Goal: Transaction & Acquisition: Purchase product/service

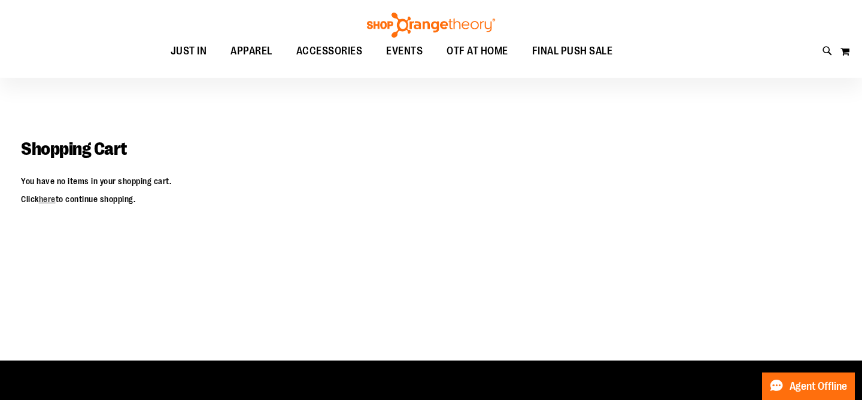
scroll to position [7, 0]
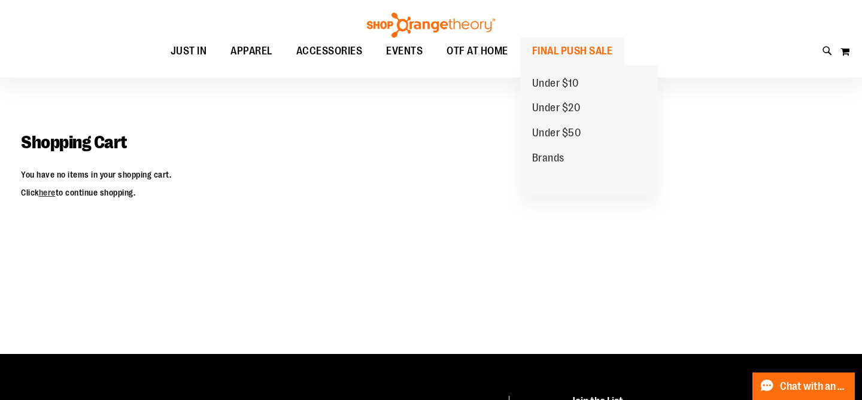
click at [567, 50] on span "FINAL PUSH SALE" at bounding box center [572, 51] width 81 height 27
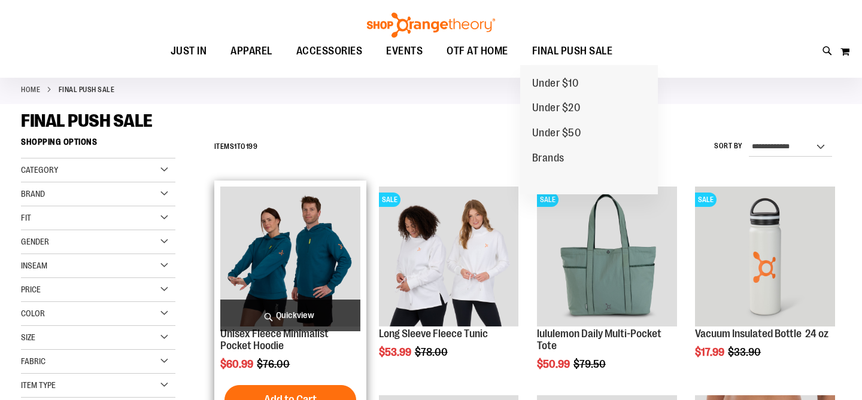
scroll to position [57, 0]
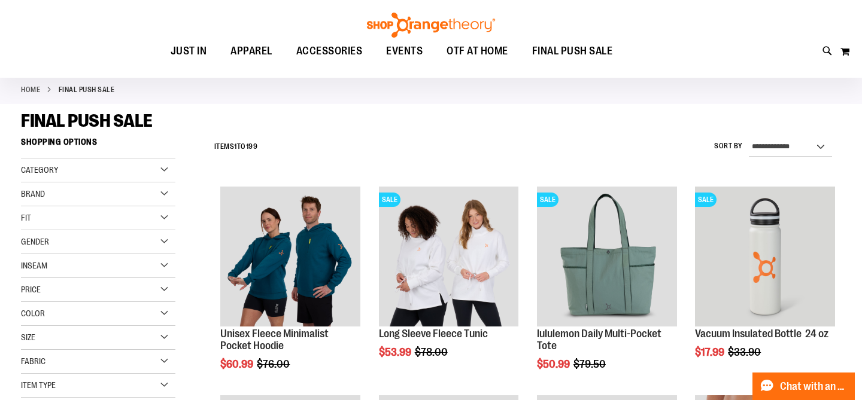
click at [162, 340] on div "Size" at bounding box center [98, 338] width 154 height 24
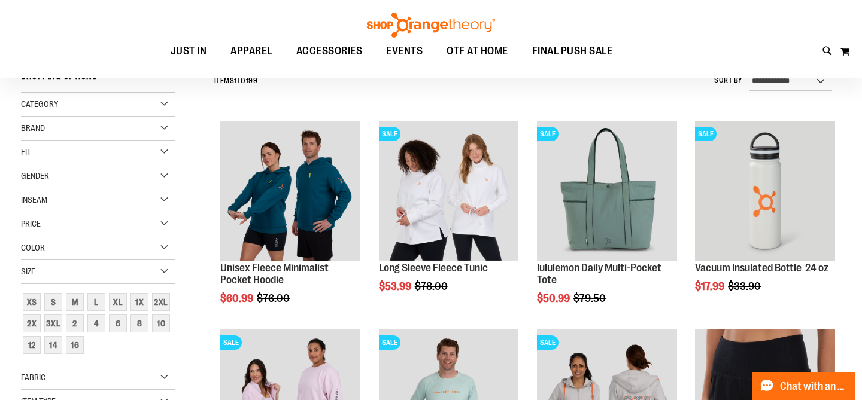
scroll to position [128, 0]
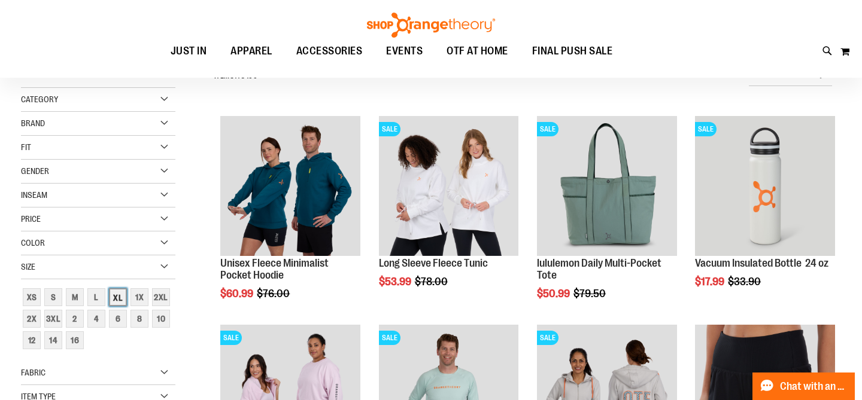
click at [114, 299] on div "XL" at bounding box center [118, 298] width 18 height 18
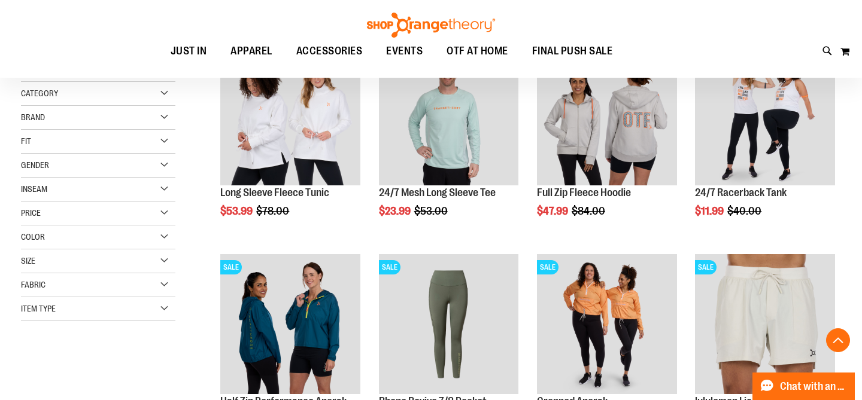
scroll to position [198, 0]
click at [156, 265] on div "Size" at bounding box center [98, 262] width 154 height 24
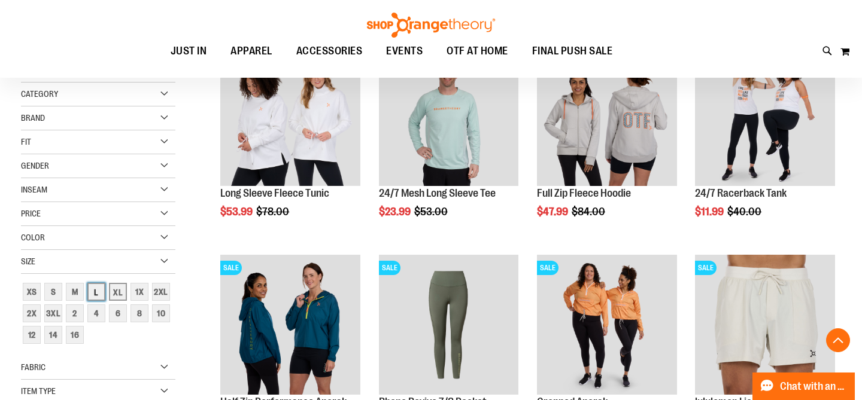
click at [99, 289] on div "L" at bounding box center [96, 292] width 18 height 18
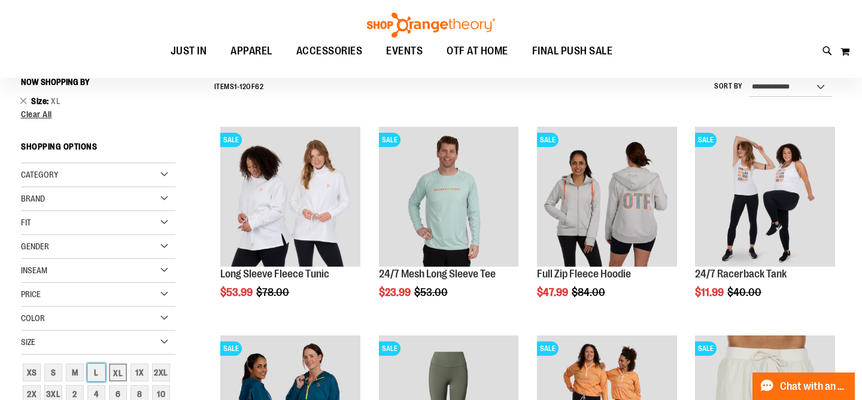
scroll to position [111, 0]
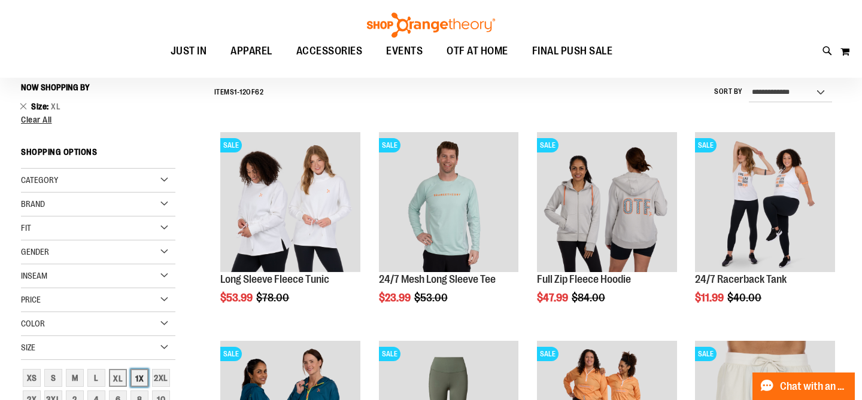
click at [139, 378] on div "1X" at bounding box center [140, 378] width 18 height 18
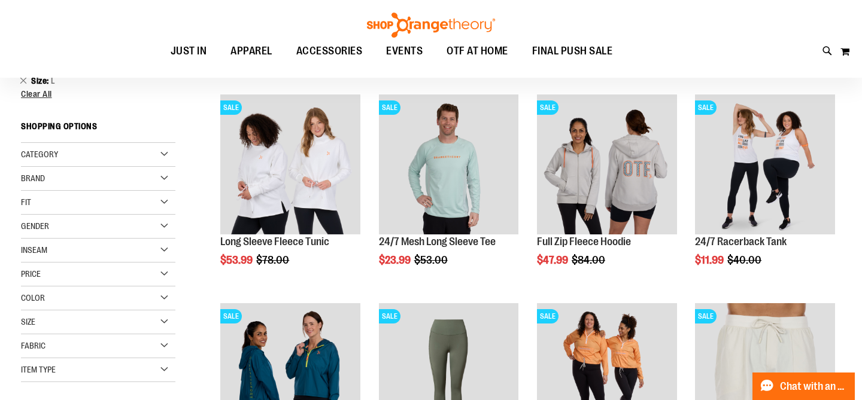
scroll to position [155, 0]
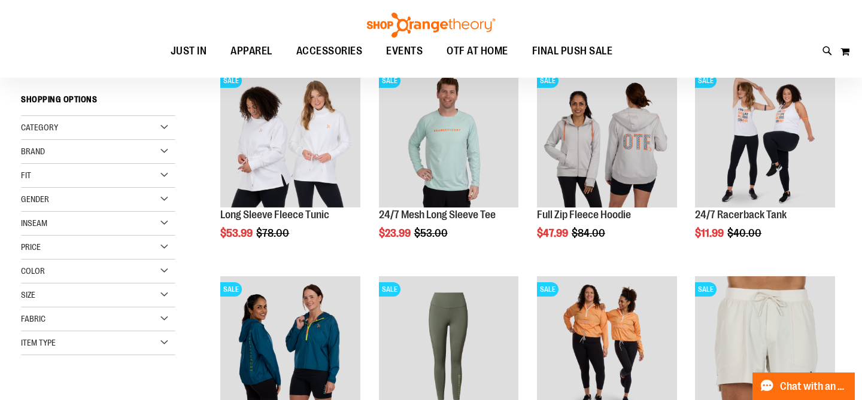
scroll to position [175, 0]
click at [164, 293] on div "Size" at bounding box center [98, 296] width 154 height 24
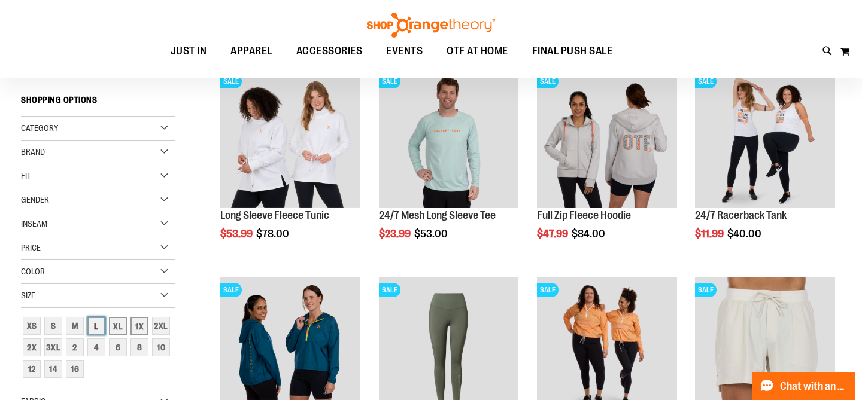
click at [97, 321] on div "L" at bounding box center [96, 326] width 18 height 18
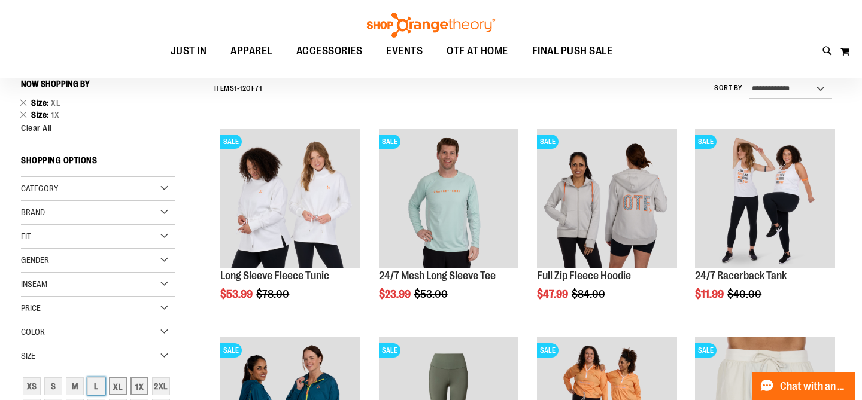
scroll to position [111, 0]
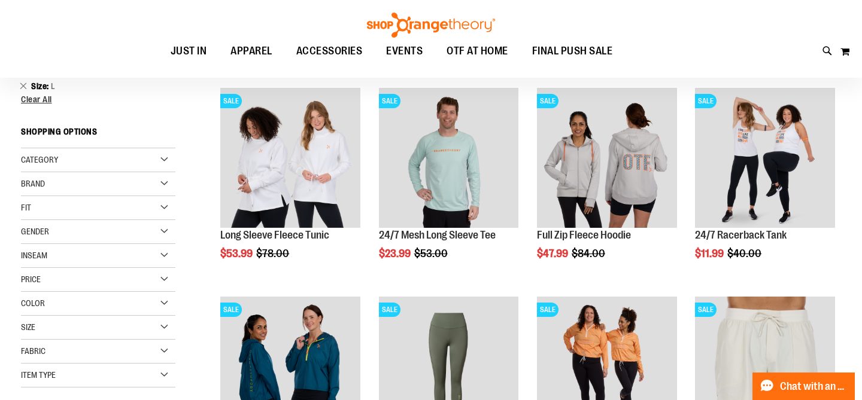
scroll to position [155, 0]
click at [165, 213] on div "Fit" at bounding box center [98, 209] width 154 height 24
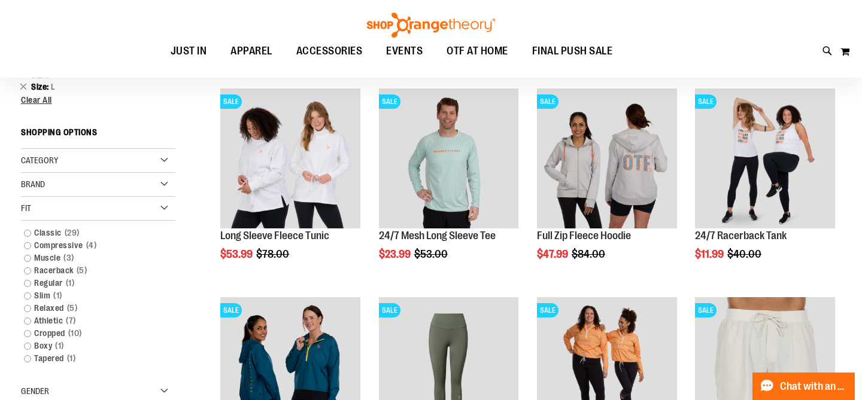
click at [165, 213] on div "Fit" at bounding box center [98, 209] width 154 height 24
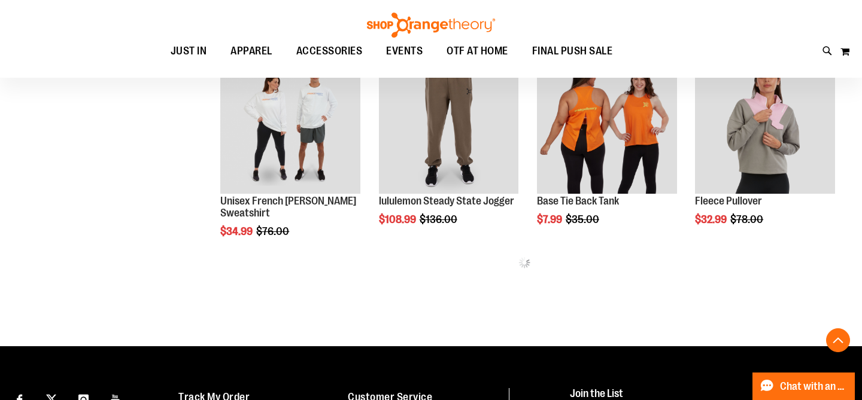
scroll to position [622, 0]
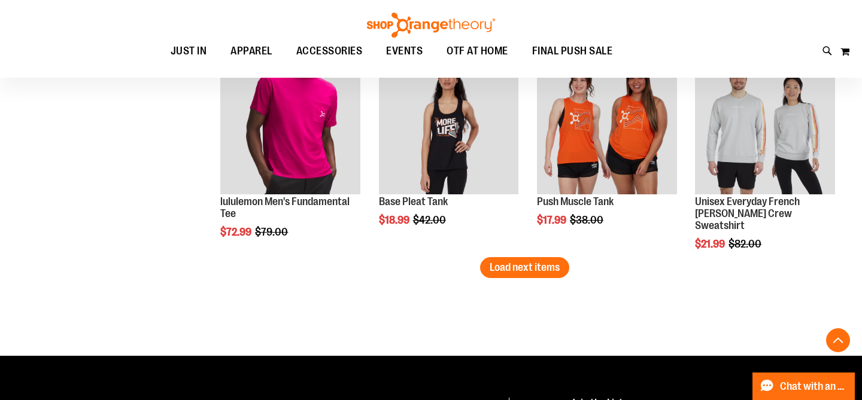
scroll to position [1813, 0]
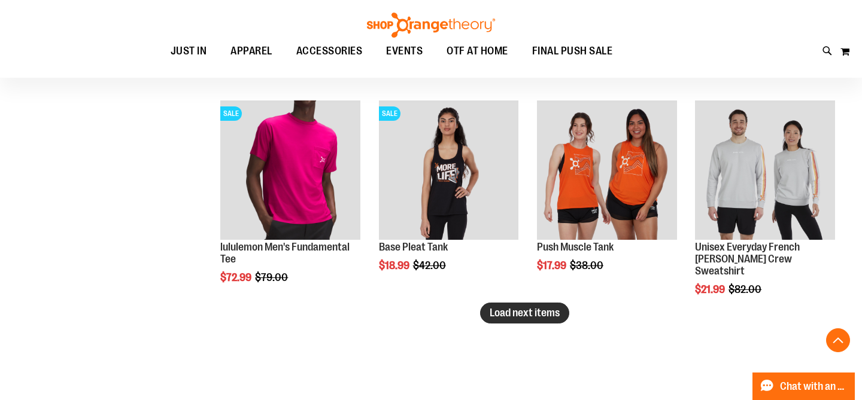
click at [501, 315] on span "Load next items" at bounding box center [525, 313] width 70 height 12
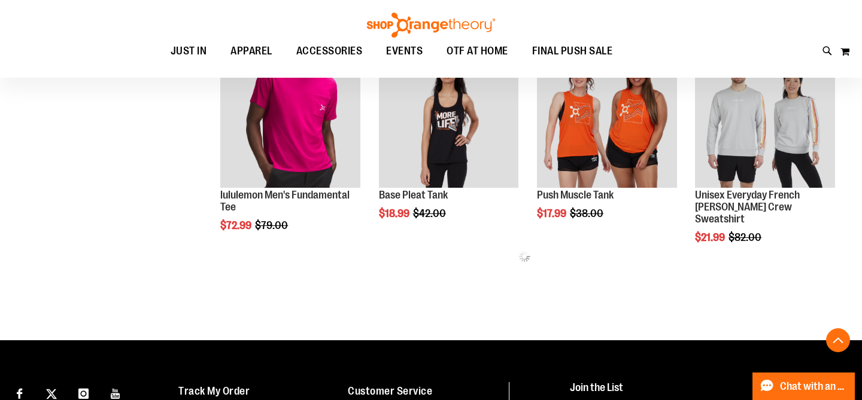
scroll to position [1863, 0]
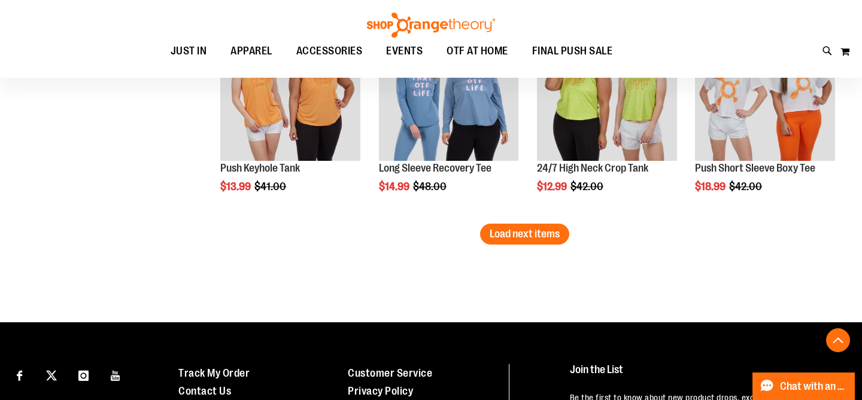
scroll to position [2596, 0]
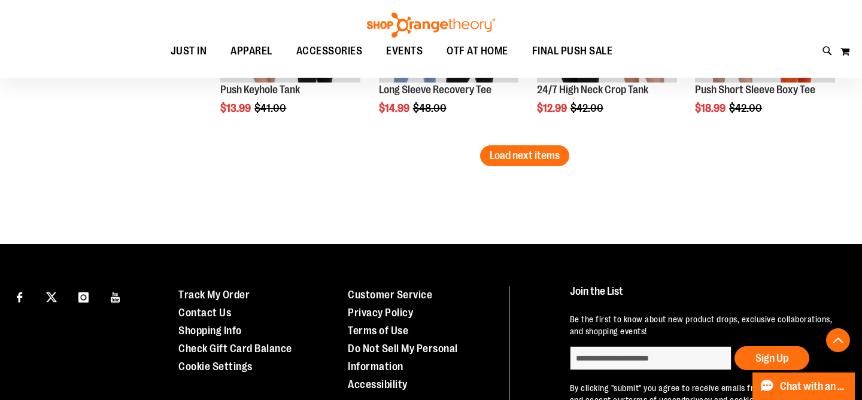
click at [512, 163] on button "Load next items" at bounding box center [524, 155] width 89 height 21
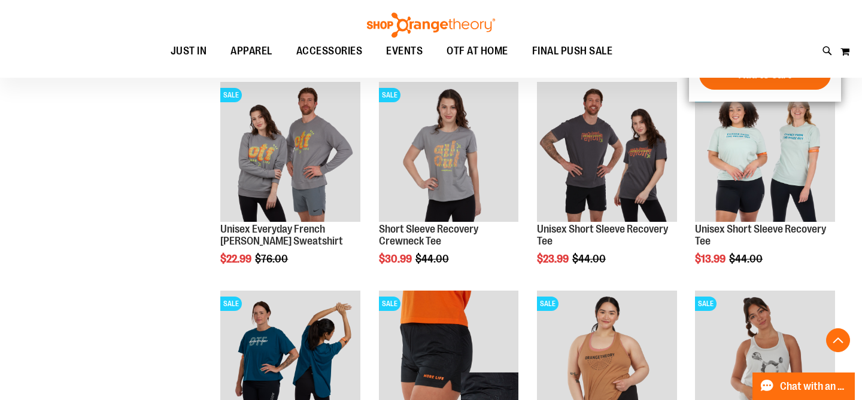
scroll to position [2879, 0]
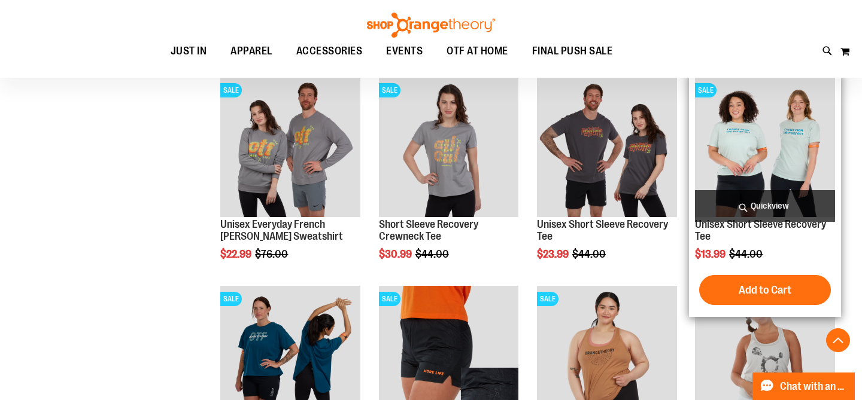
click at [760, 159] on img "product" at bounding box center [765, 147] width 140 height 140
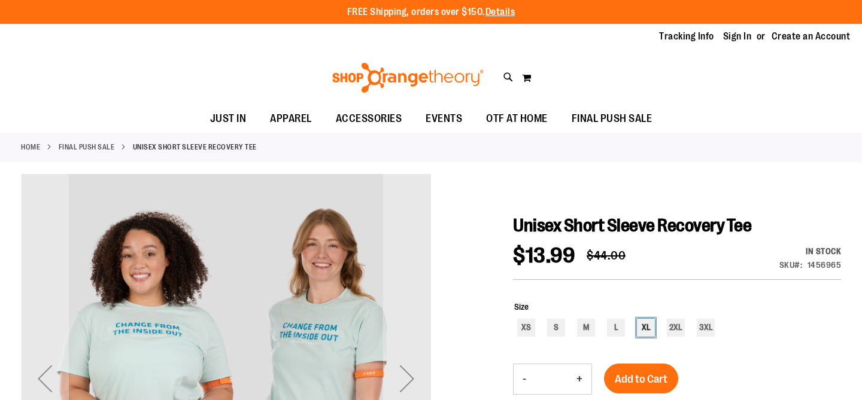
click at [644, 329] on div "XL" at bounding box center [646, 328] width 18 height 18
type input "***"
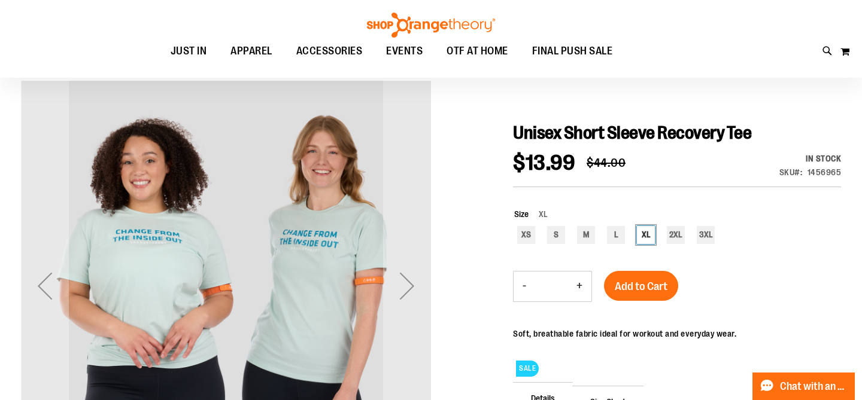
scroll to position [95, 0]
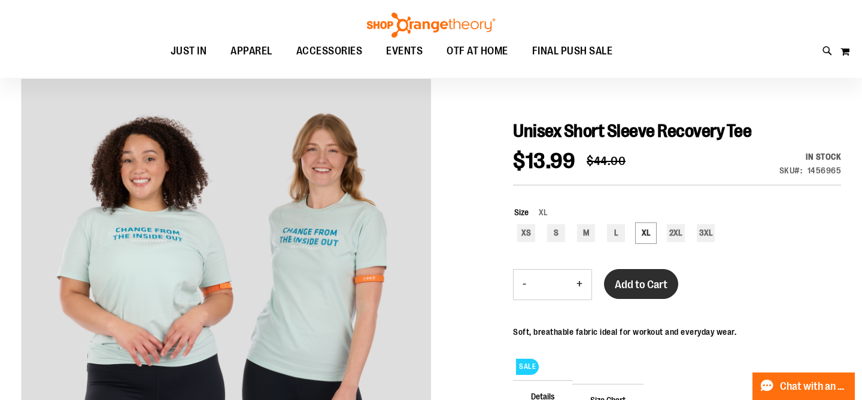
click at [628, 284] on span "Add to Cart" at bounding box center [641, 284] width 53 height 13
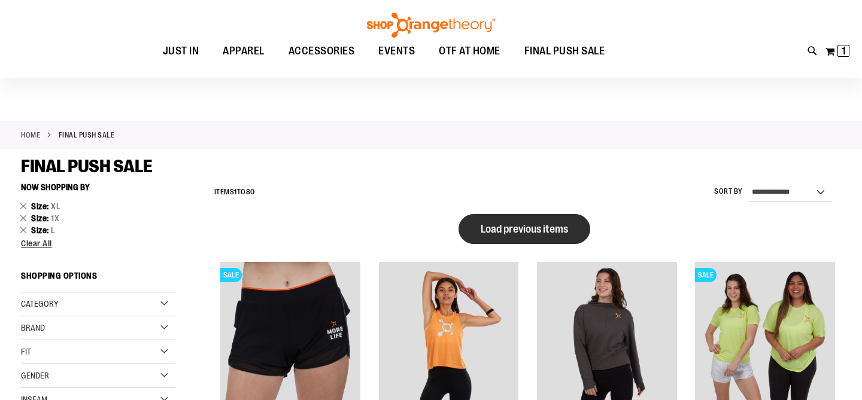
scroll to position [13, 0]
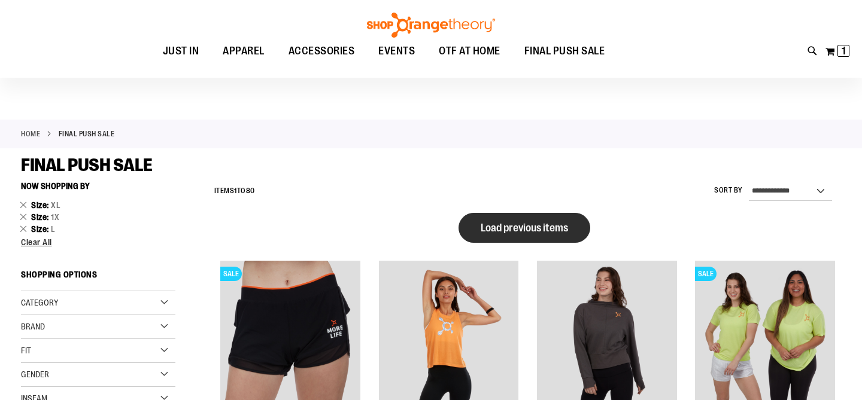
click at [488, 221] on button "Load previous items" at bounding box center [525, 228] width 132 height 30
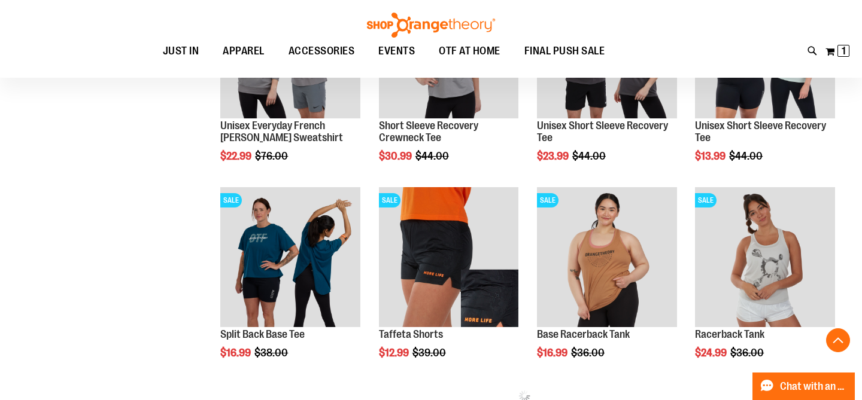
scroll to position [1154, 0]
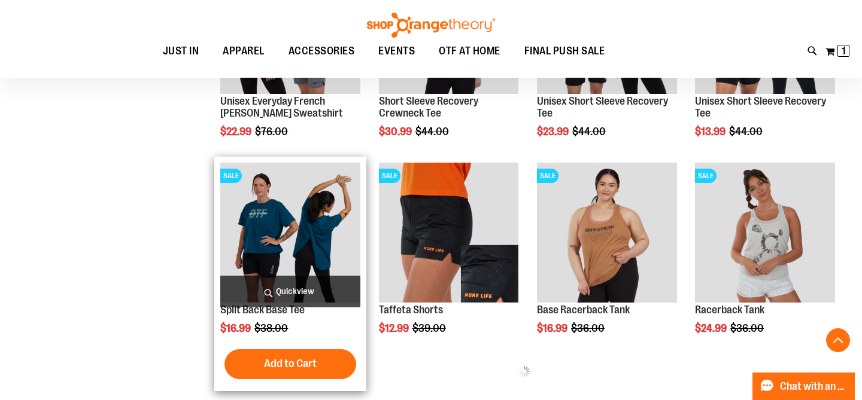
click at [314, 236] on img "product" at bounding box center [290, 233] width 140 height 140
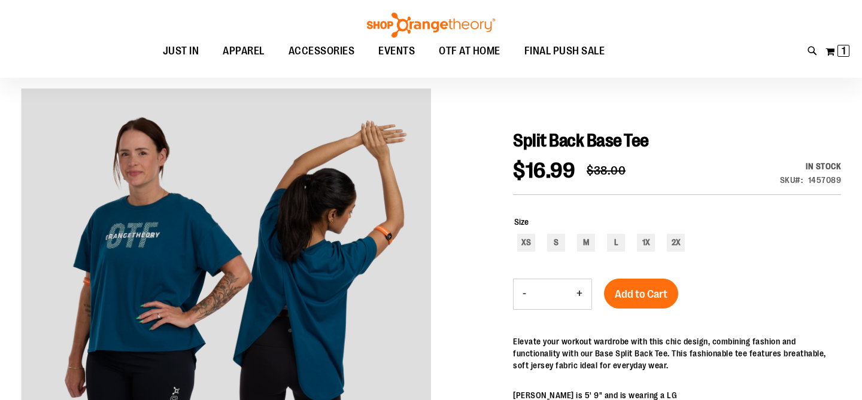
scroll to position [85, 0]
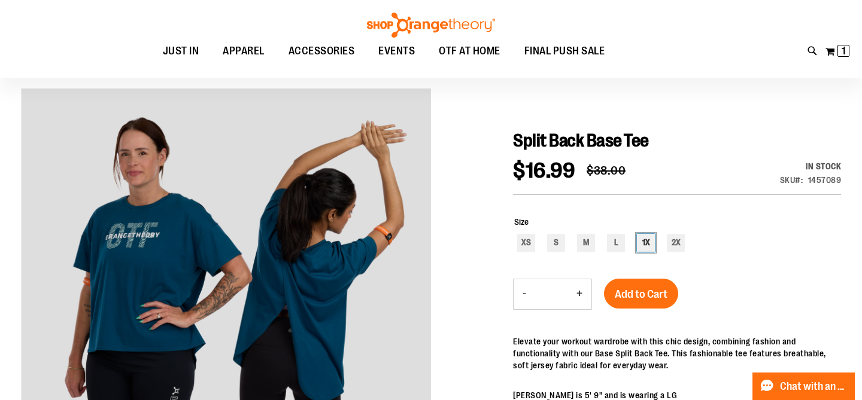
click at [643, 241] on div "1X" at bounding box center [646, 243] width 18 height 18
type input "***"
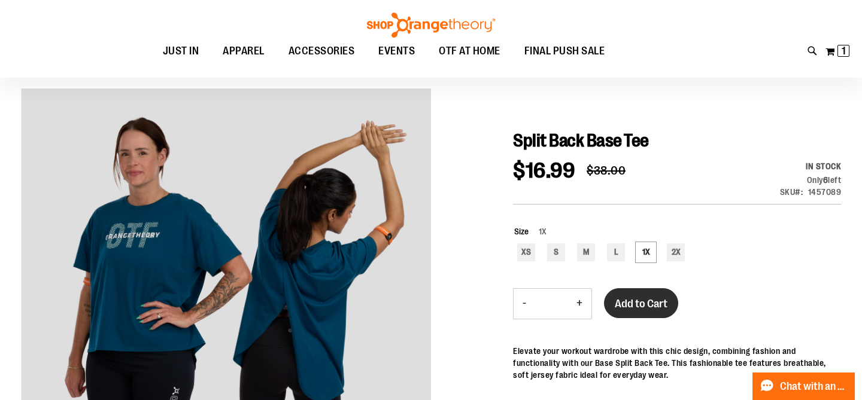
click at [652, 307] on span "Add to Cart" at bounding box center [641, 304] width 53 height 13
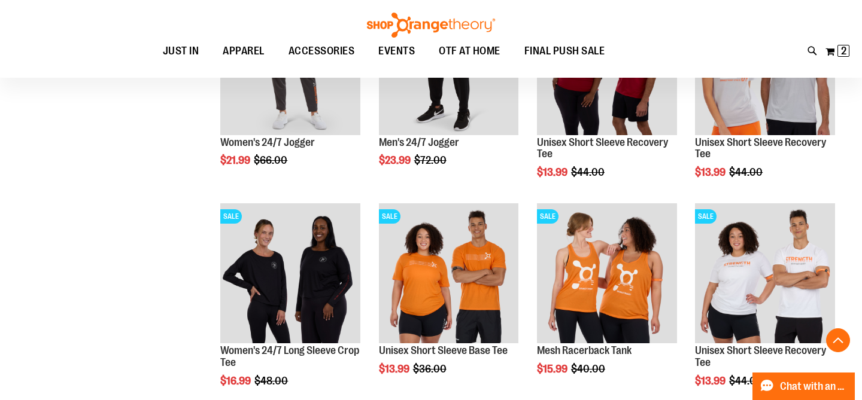
scroll to position [774, 0]
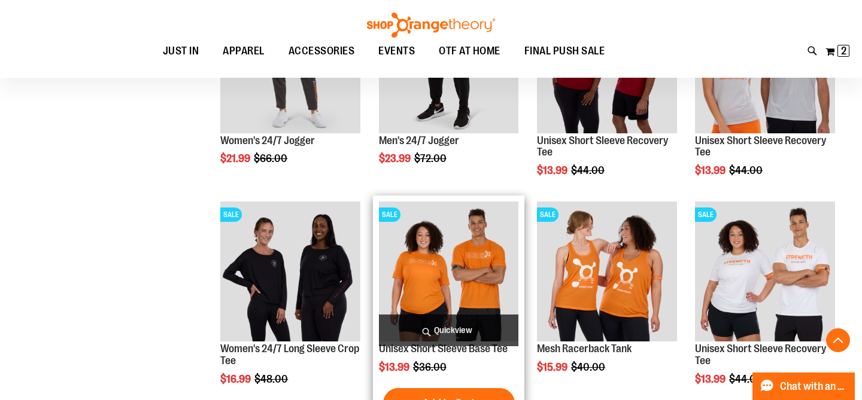
click at [436, 268] on img "product" at bounding box center [449, 272] width 140 height 140
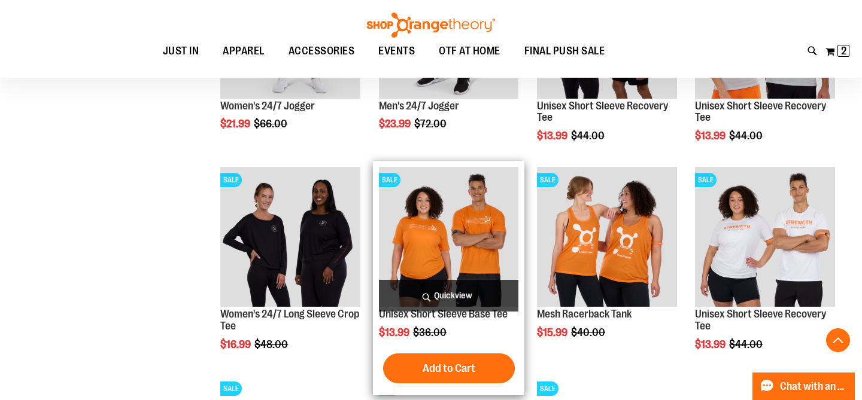
scroll to position [822, 0]
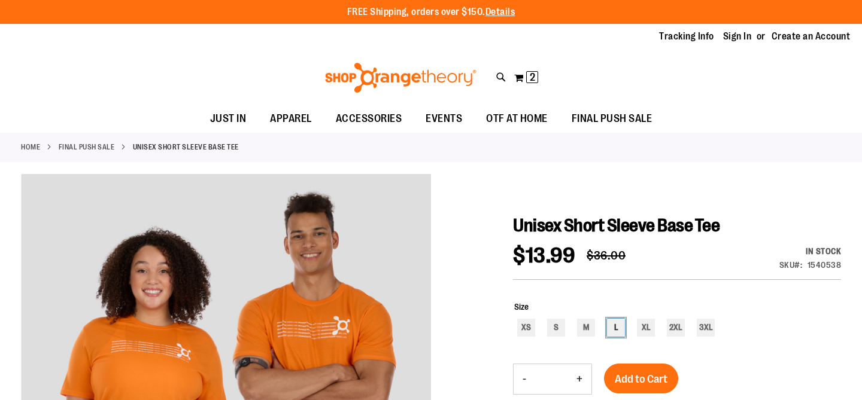
click at [614, 327] on div "L" at bounding box center [616, 328] width 18 height 18
type input "***"
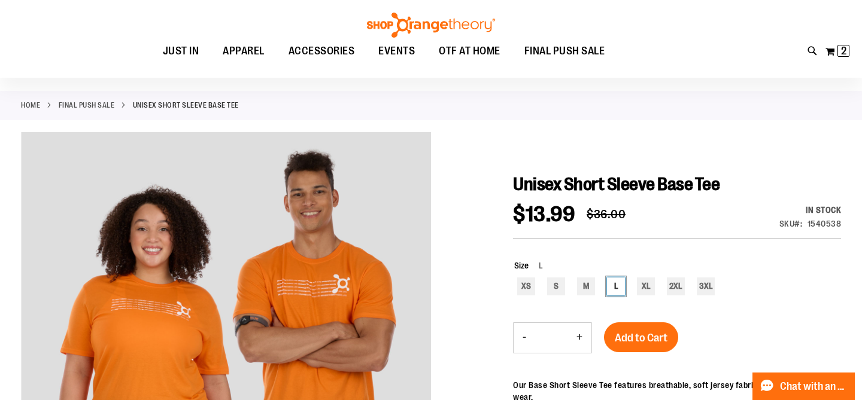
scroll to position [52, 0]
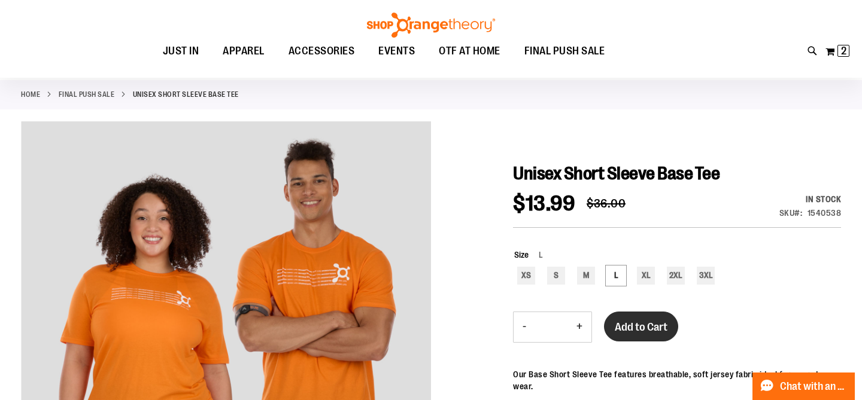
click at [626, 327] on span "Add to Cart" at bounding box center [641, 327] width 53 height 13
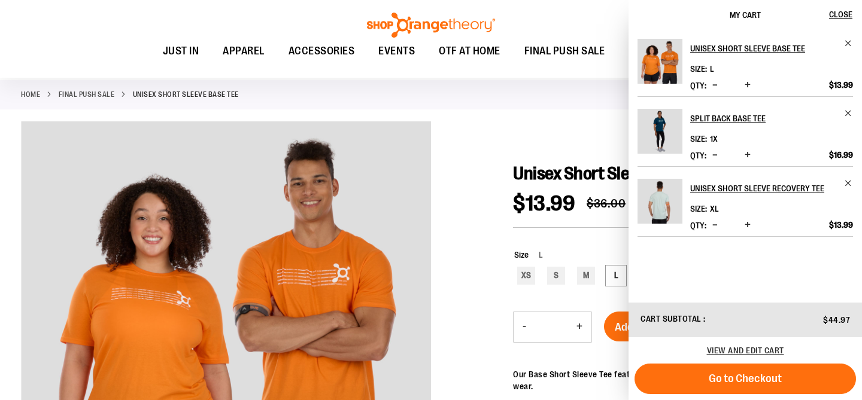
click at [491, 136] on div at bounding box center [431, 362] width 820 height 481
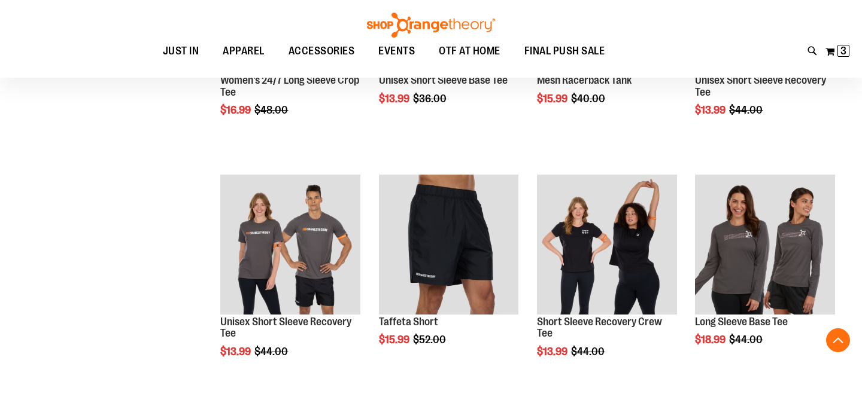
scroll to position [552, 0]
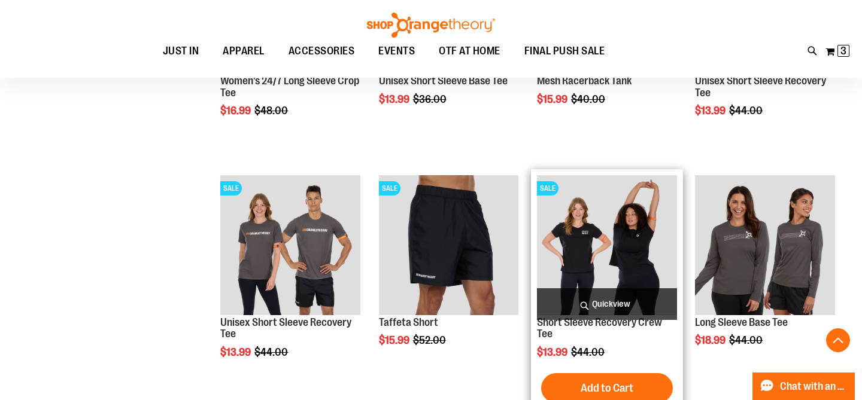
click at [631, 242] on img "product" at bounding box center [607, 245] width 140 height 140
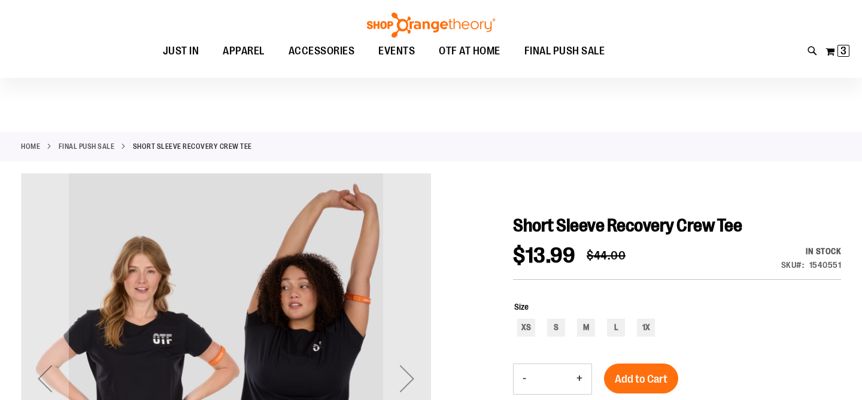
scroll to position [102, 0]
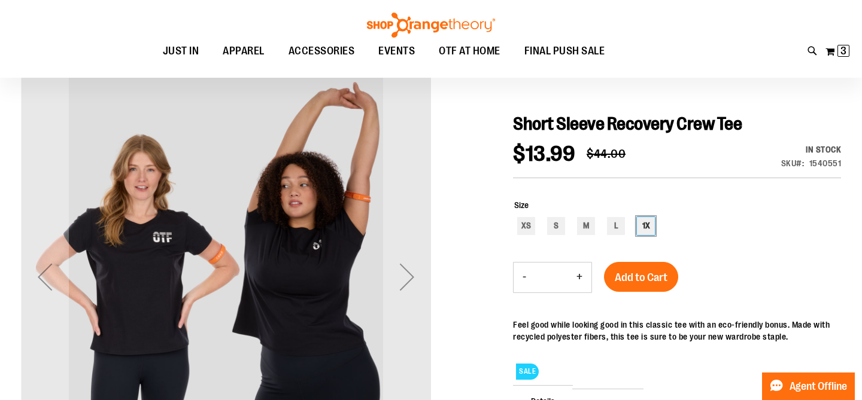
click at [643, 228] on div "1X" at bounding box center [646, 226] width 18 height 18
type input "***"
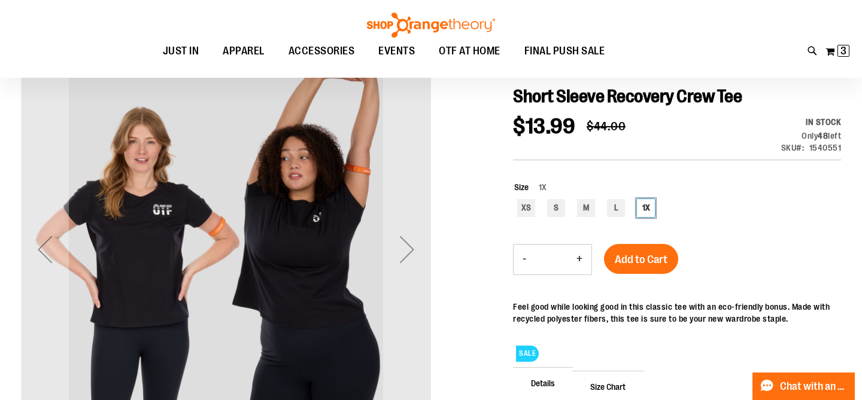
scroll to position [177, 0]
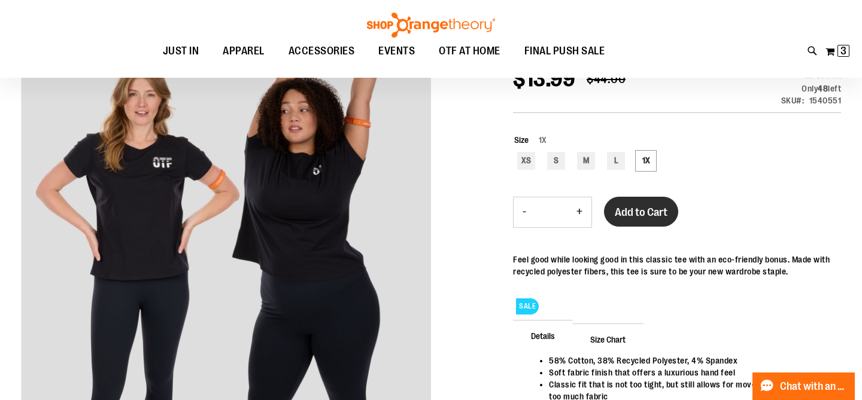
click at [639, 216] on span "Add to Cart" at bounding box center [641, 212] width 53 height 13
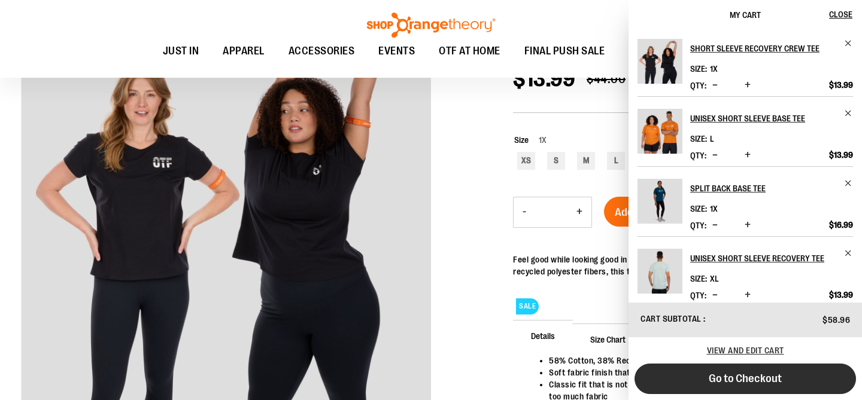
click at [744, 383] on span "Go to Checkout" at bounding box center [745, 378] width 73 height 13
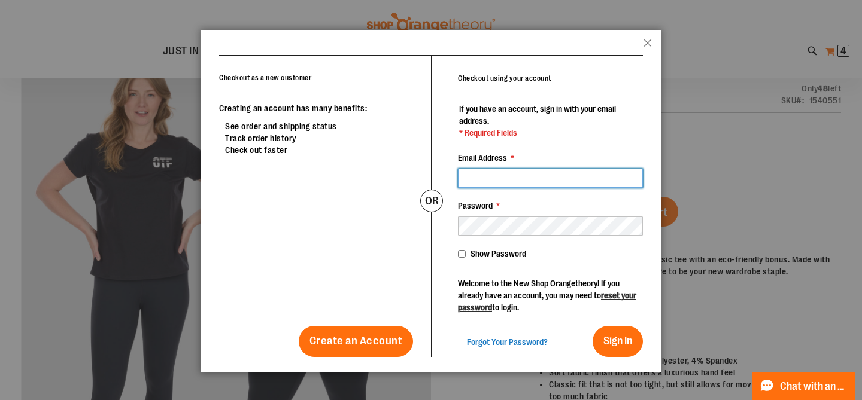
click at [501, 181] on input "Email Address *" at bounding box center [550, 178] width 185 height 19
type input "**********"
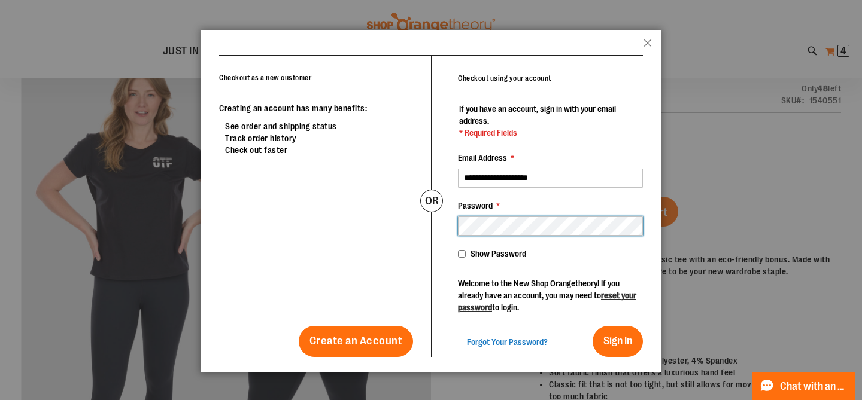
click at [593, 326] on button "Sign In" at bounding box center [618, 341] width 50 height 31
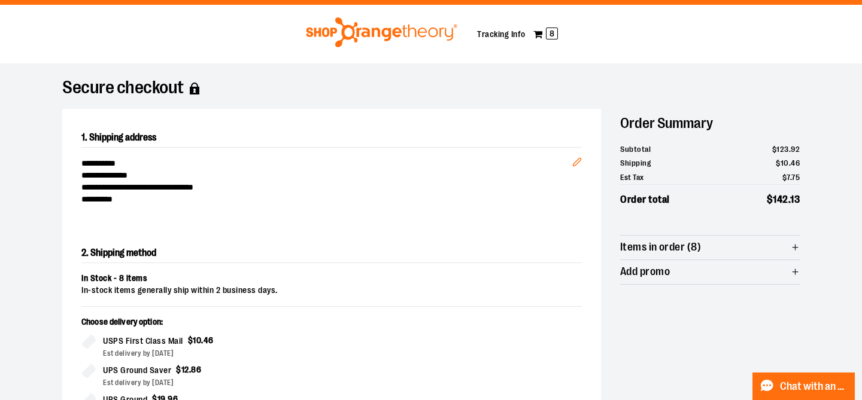
scroll to position [17, 0]
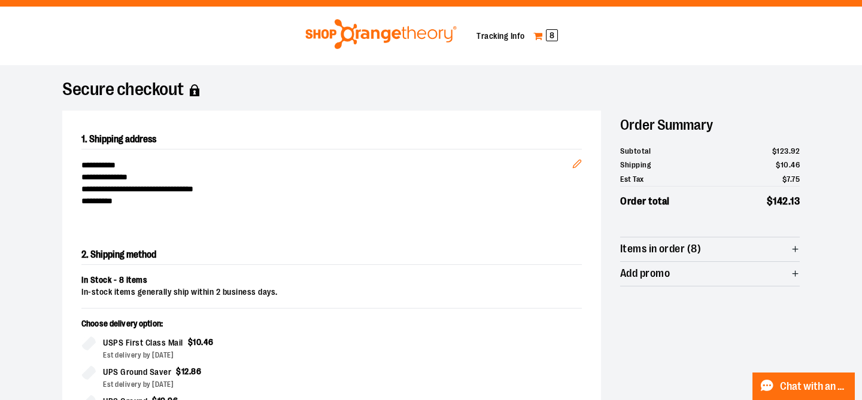
click at [548, 37] on span "8" at bounding box center [552, 35] width 12 height 12
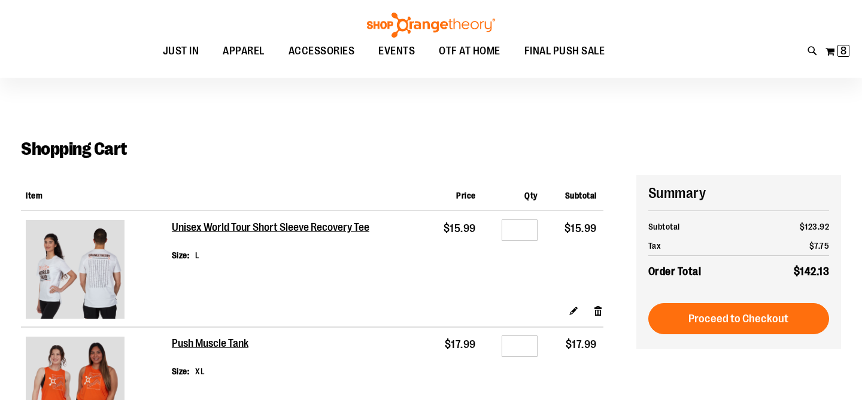
scroll to position [86, 0]
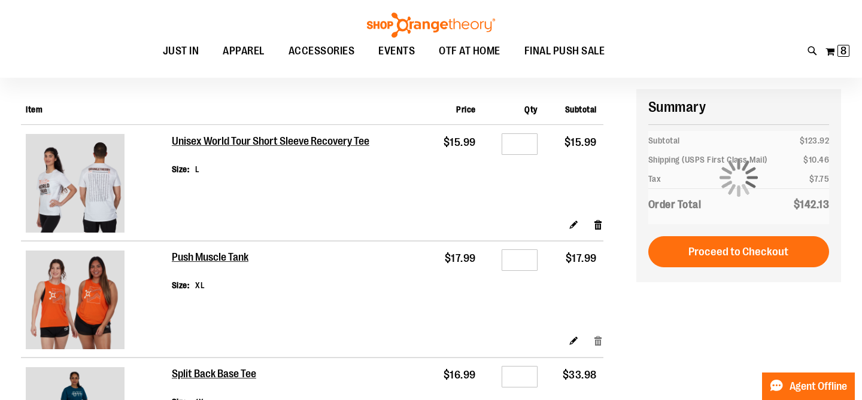
click at [596, 341] on link "Remove item" at bounding box center [598, 341] width 10 height 13
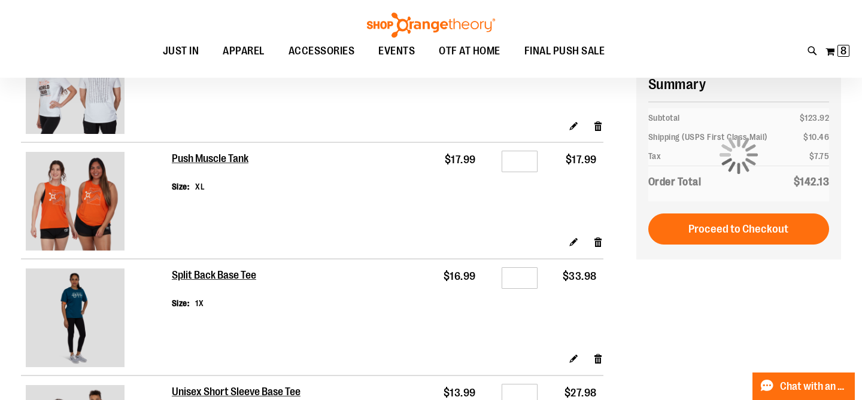
scroll to position [187, 0]
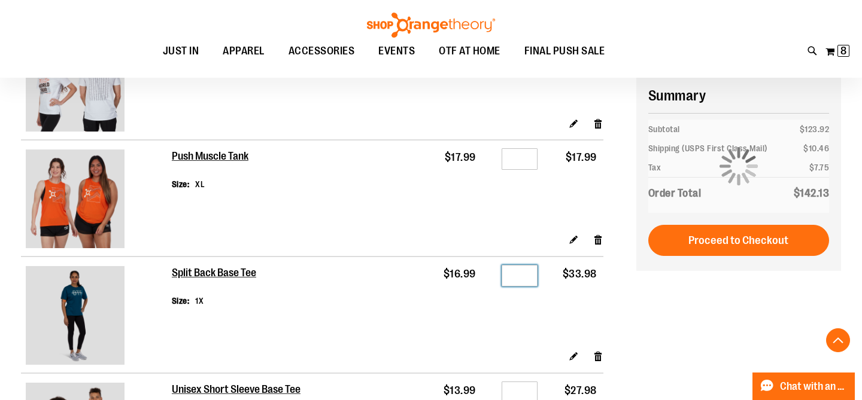
click at [523, 277] on input "*" at bounding box center [520, 276] width 36 height 22
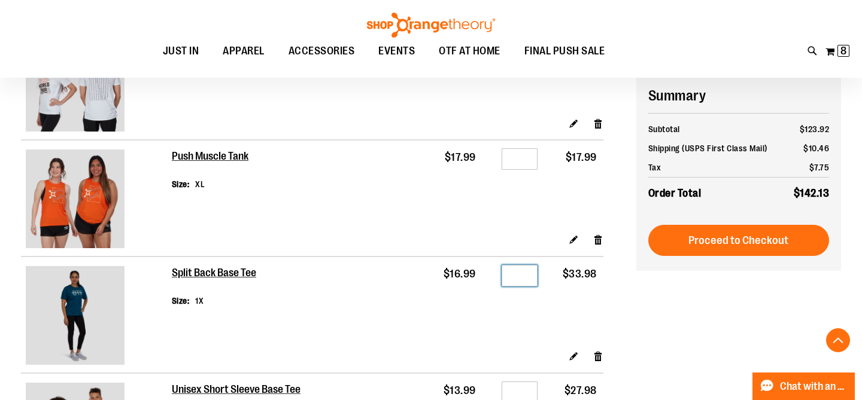
type input "*"
click at [528, 322] on td "Qty *" at bounding box center [514, 303] width 62 height 93
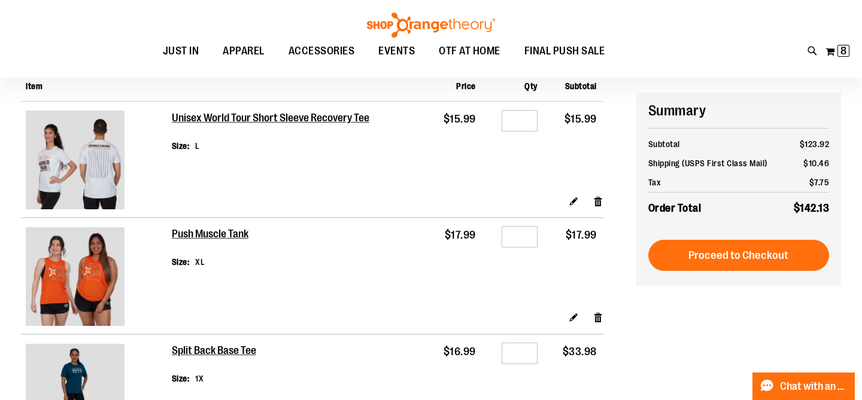
scroll to position [108, 0]
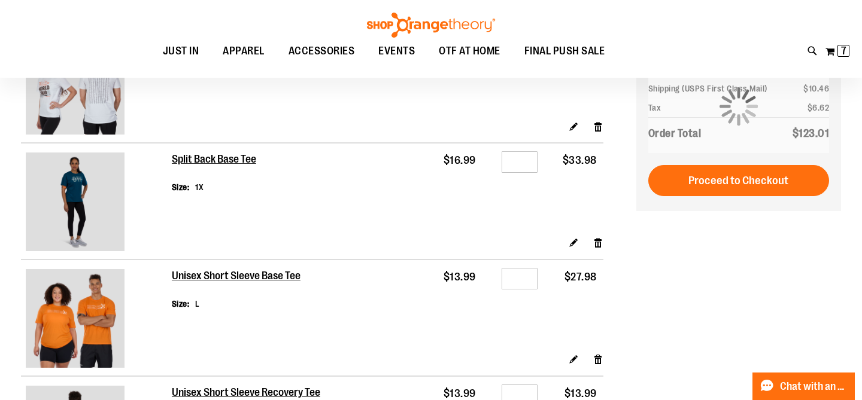
scroll to position [125, 0]
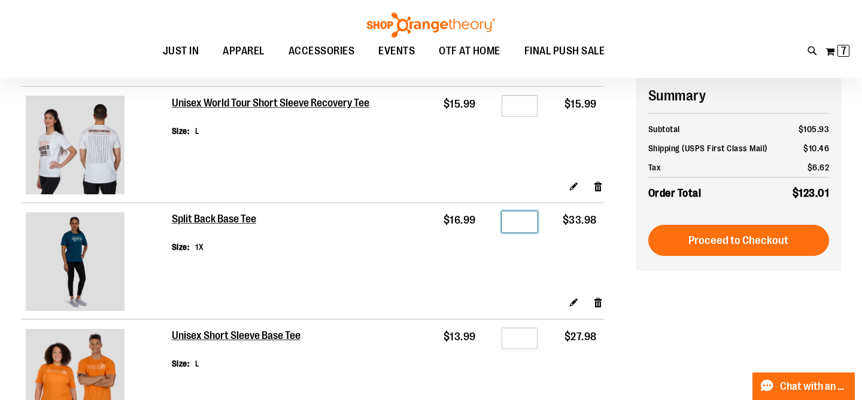
click at [523, 223] on input "*" at bounding box center [520, 222] width 36 height 22
type input "*"
click at [525, 265] on td "Qty *" at bounding box center [514, 249] width 62 height 93
click at [526, 336] on input "*" at bounding box center [520, 339] width 36 height 22
click at [566, 304] on div "Edit Remove item" at bounding box center [388, 306] width 432 height 21
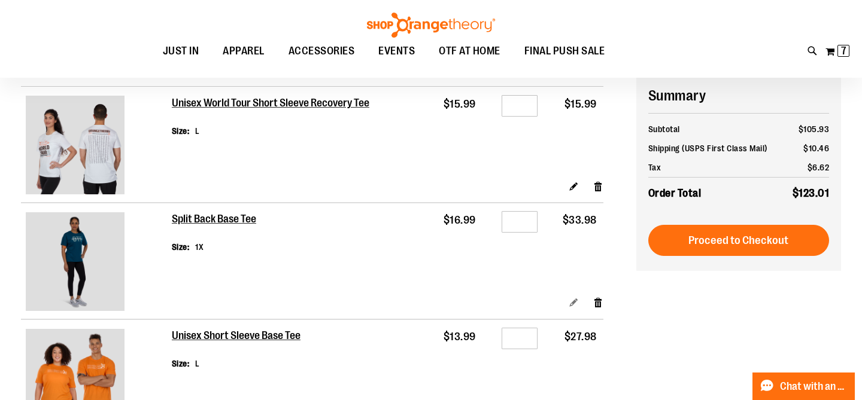
click at [577, 304] on link "Edit" at bounding box center [574, 302] width 10 height 13
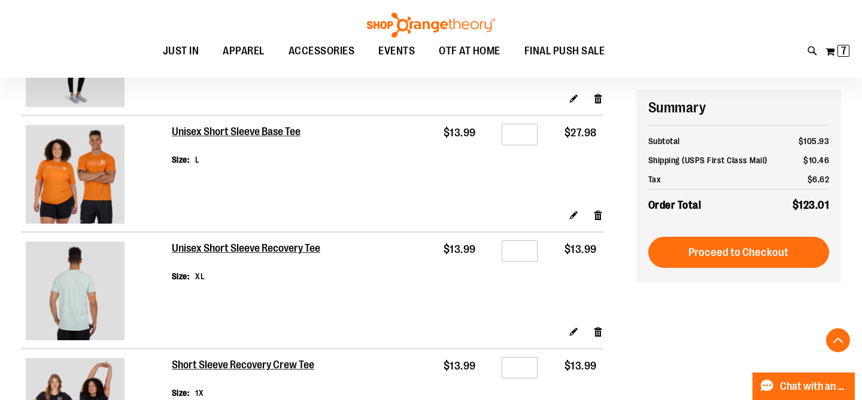
scroll to position [344, 0]
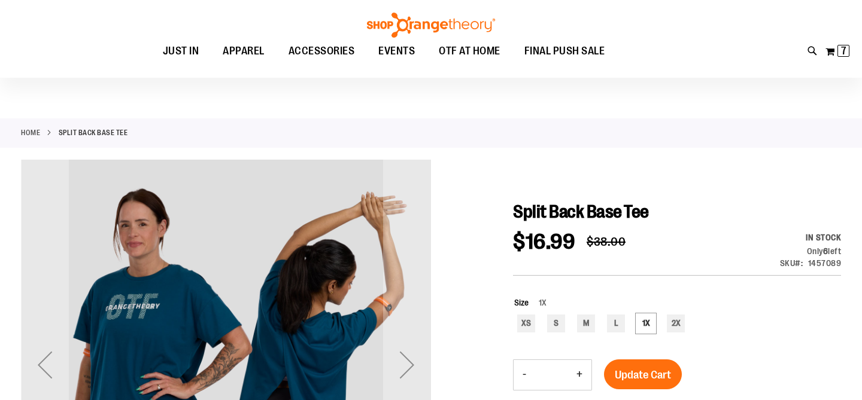
scroll to position [90, 0]
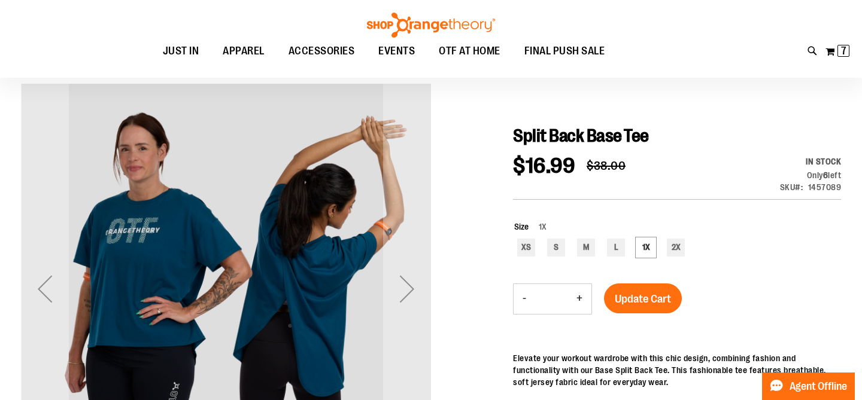
click at [524, 300] on button "-" at bounding box center [525, 299] width 22 height 30
type input "*"
click at [629, 304] on span "Update Cart" at bounding box center [643, 299] width 56 height 13
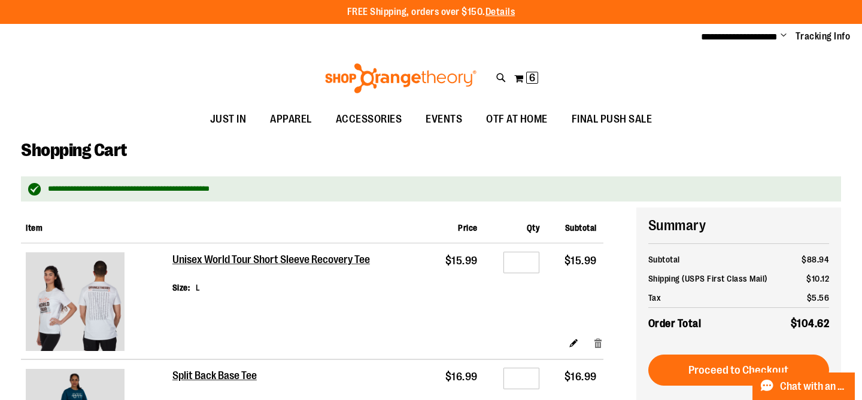
click at [597, 342] on link "Remove item" at bounding box center [598, 343] width 10 height 13
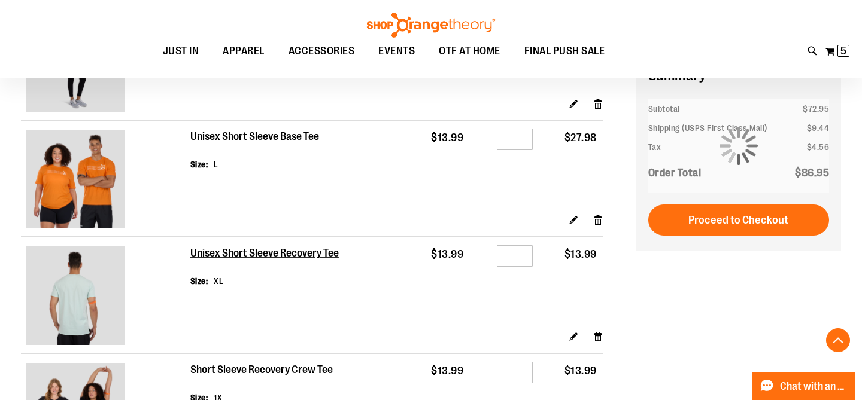
scroll to position [184, 0]
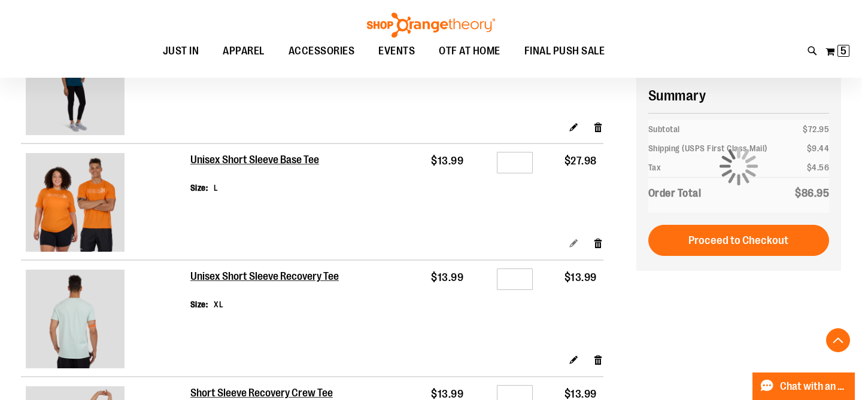
click at [573, 245] on link "Edit" at bounding box center [574, 243] width 10 height 13
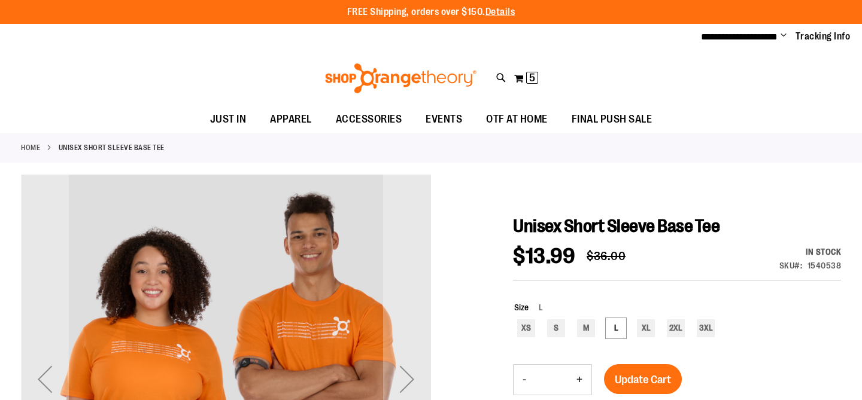
click at [524, 380] on button "-" at bounding box center [525, 380] width 22 height 30
type input "*"
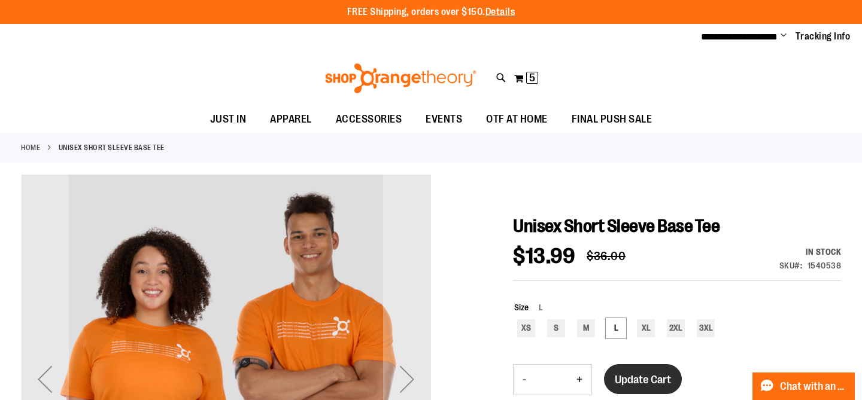
click at [647, 380] on span "Update Cart" at bounding box center [643, 380] width 56 height 13
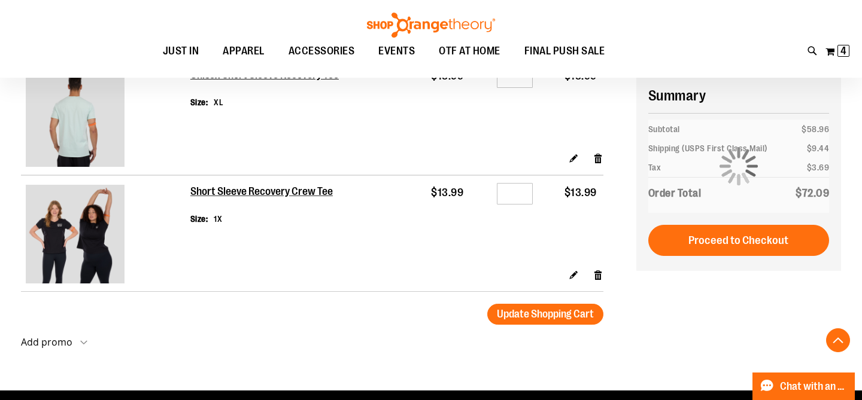
scroll to position [429, 0]
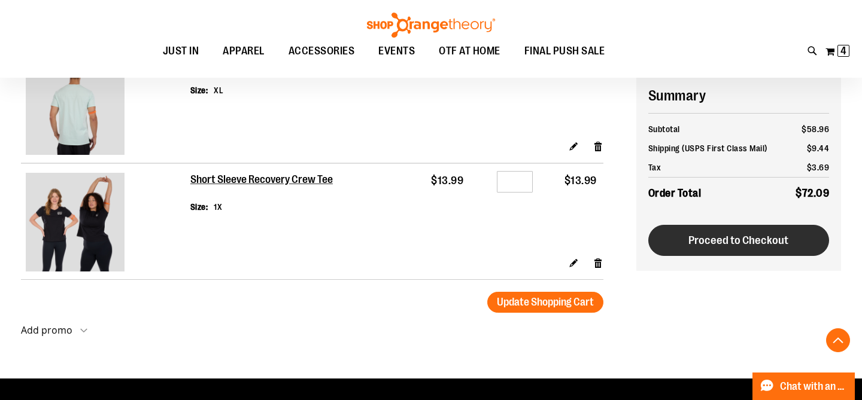
click at [705, 252] on button "Proceed to Checkout" at bounding box center [738, 240] width 181 height 31
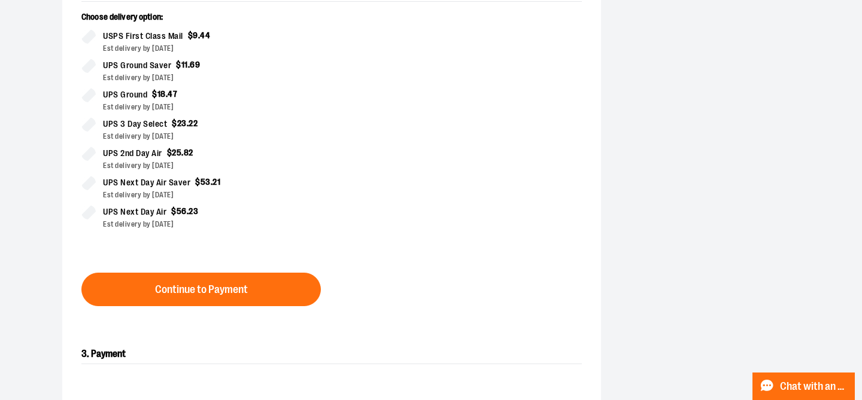
scroll to position [329, 0]
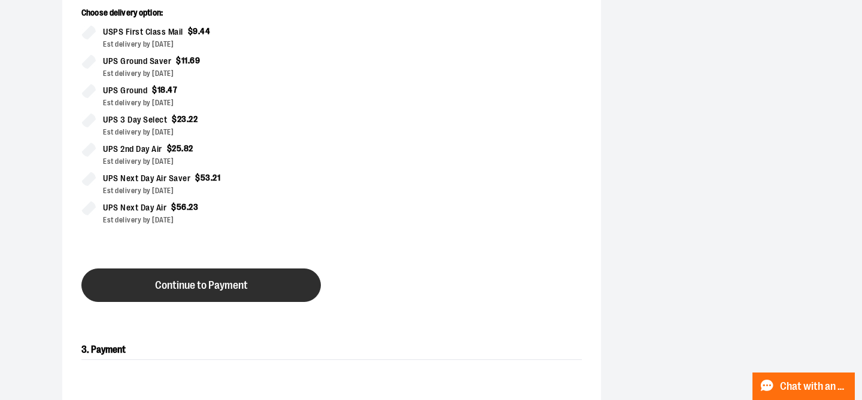
click at [292, 290] on button "Continue to Payment" at bounding box center [200, 286] width 239 height 34
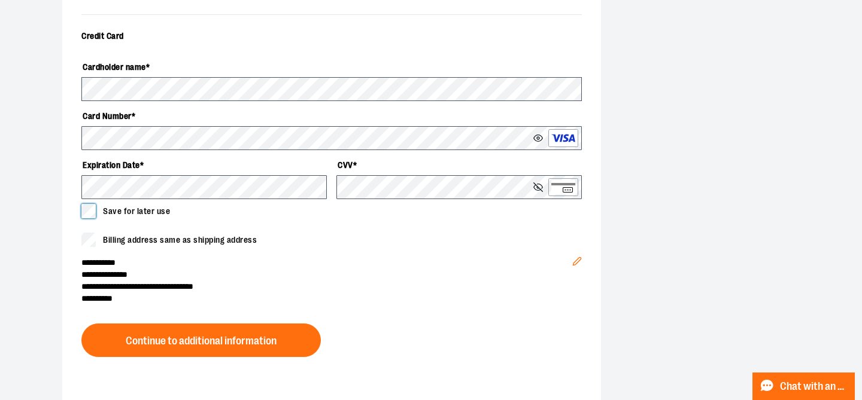
scroll to position [436, 0]
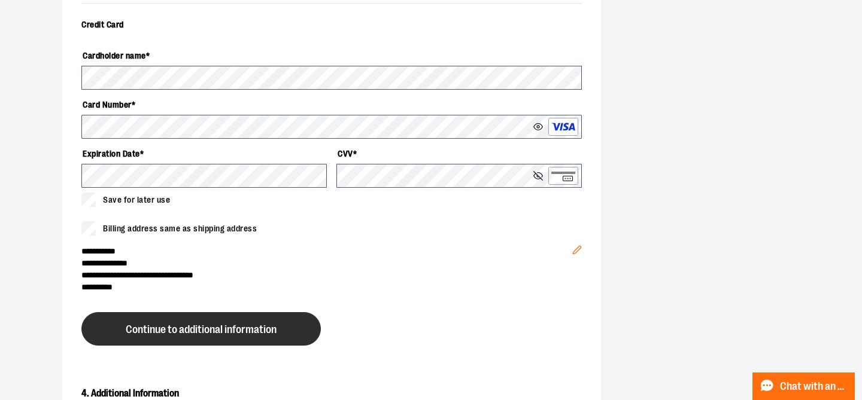
click at [279, 337] on button "Continue to additional information" at bounding box center [200, 329] width 239 height 34
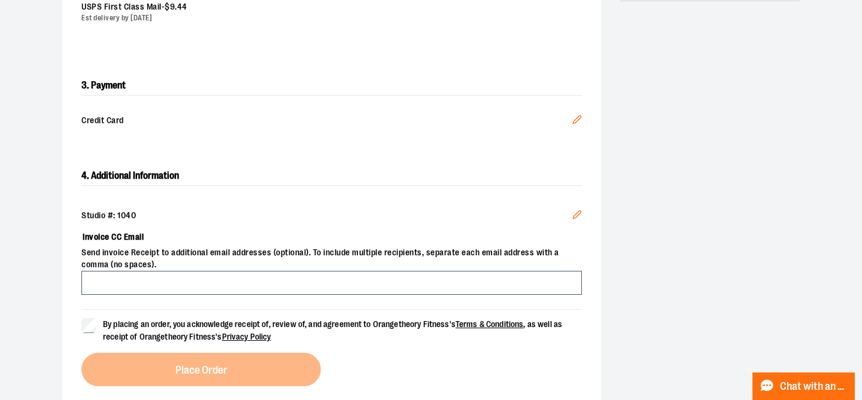
scroll to position [334, 0]
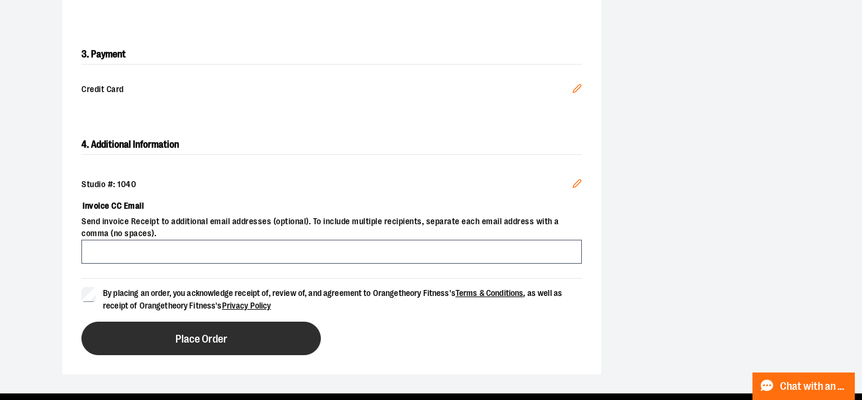
click at [144, 345] on button "Place Order" at bounding box center [200, 339] width 239 height 34
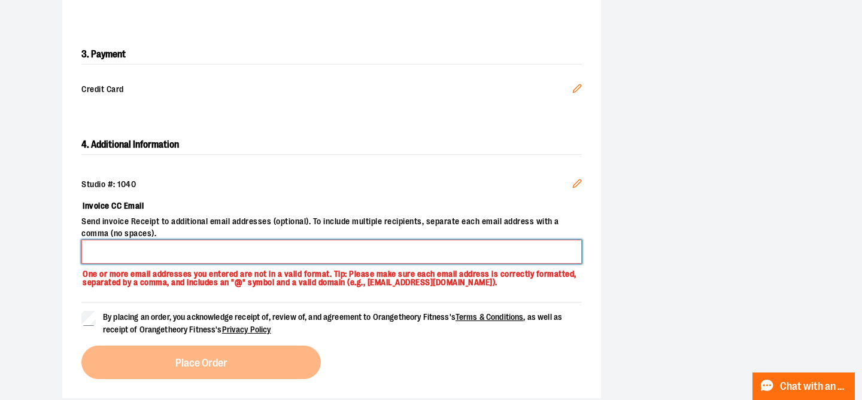
click at [130, 251] on input "Invoice CC Email" at bounding box center [331, 252] width 500 height 24
type input "**********"
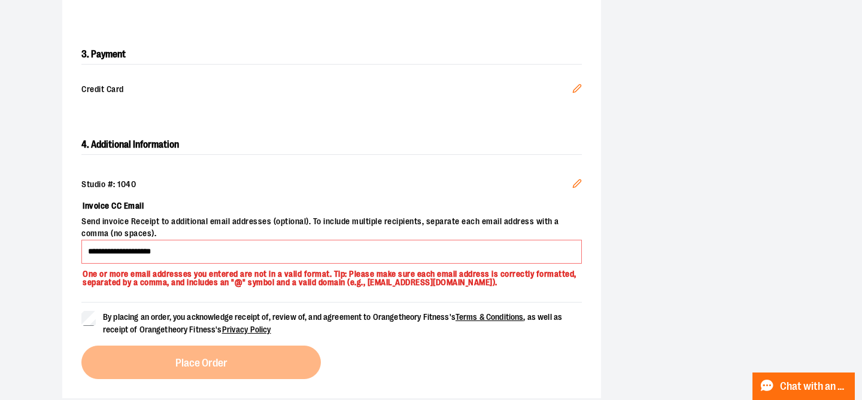
click at [449, 311] on span "By placing an order, you acknowledge receipt of, review of, and agreement to Or…" at bounding box center [342, 323] width 479 height 25
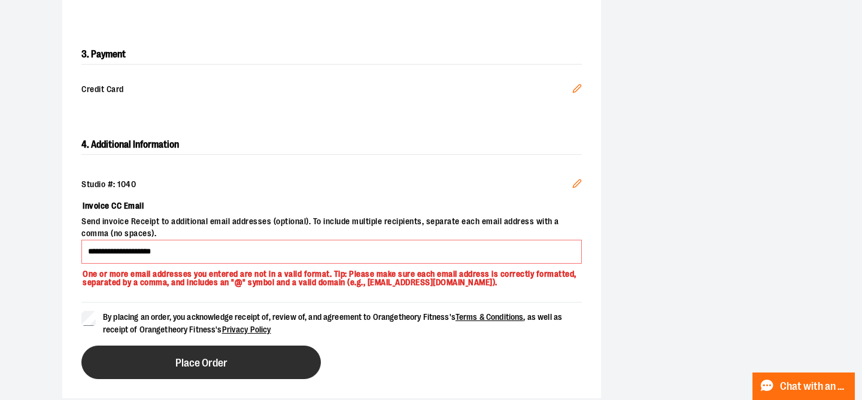
click at [248, 371] on button "Place Order" at bounding box center [200, 363] width 239 height 34
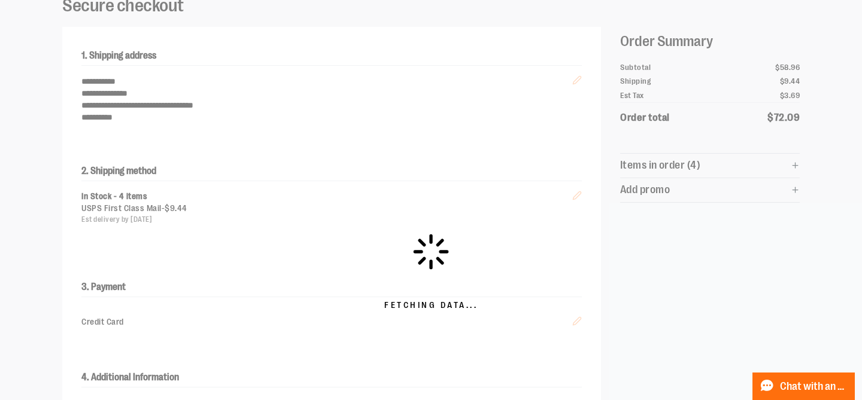
scroll to position [98, 0]
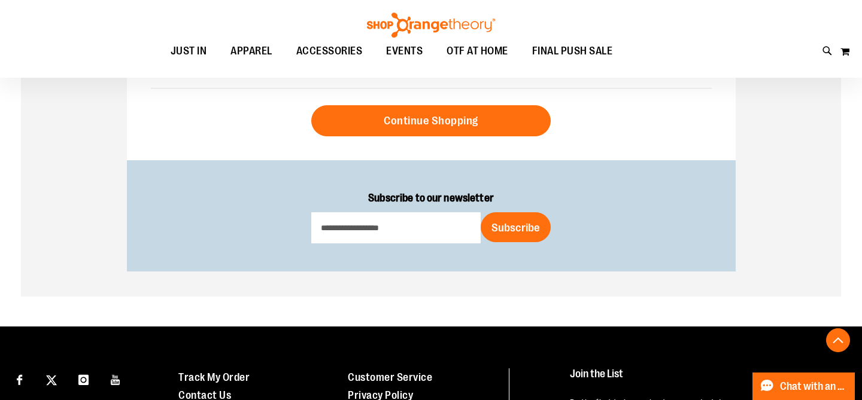
scroll to position [691, 0]
